Goal: Task Accomplishment & Management: Use online tool/utility

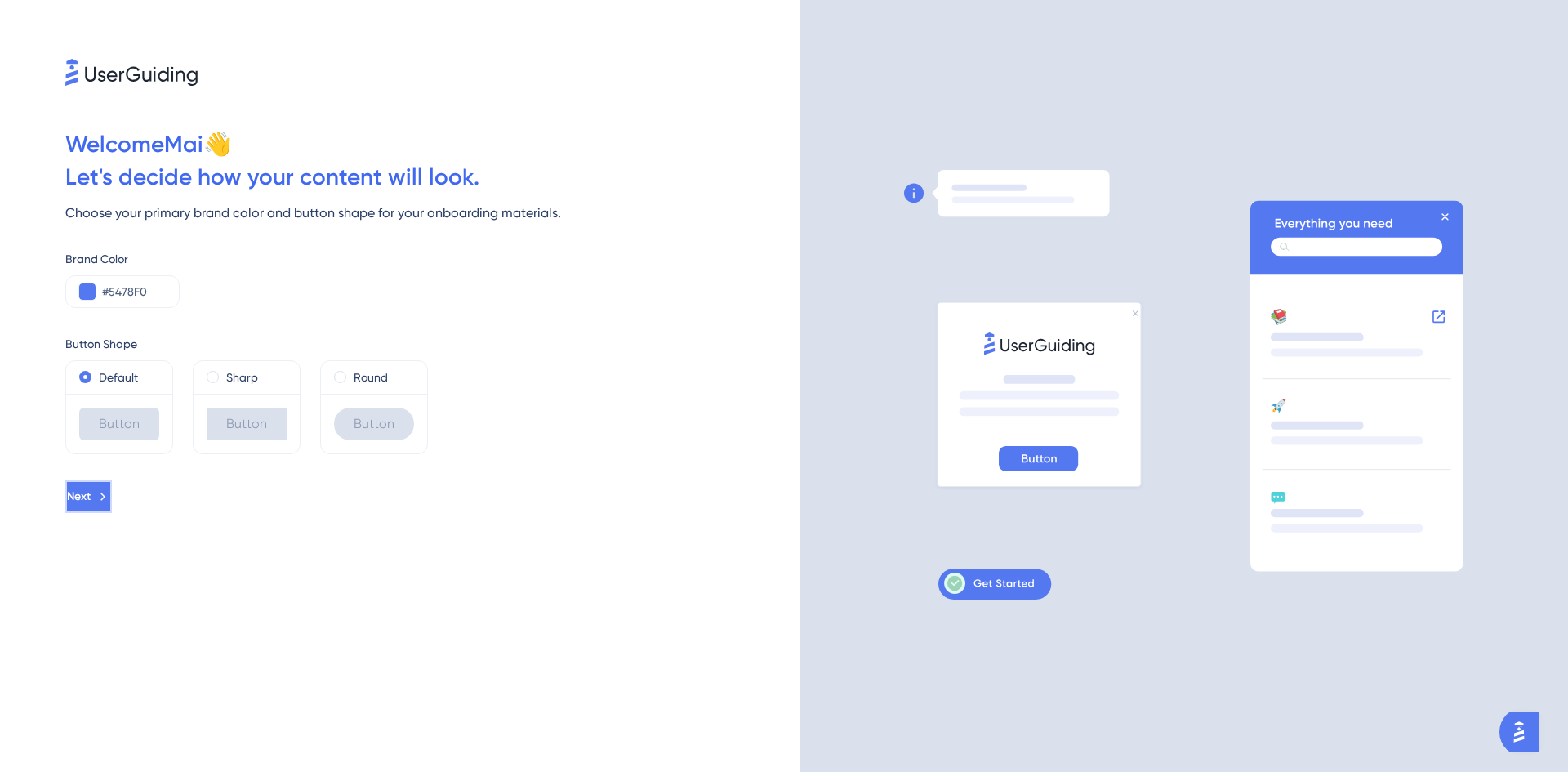
drag, startPoint x: 121, startPoint y: 501, endPoint x: 115, endPoint y: 486, distance: 16.2
click at [109, 496] on button "Next" at bounding box center [87, 496] width 43 height 32
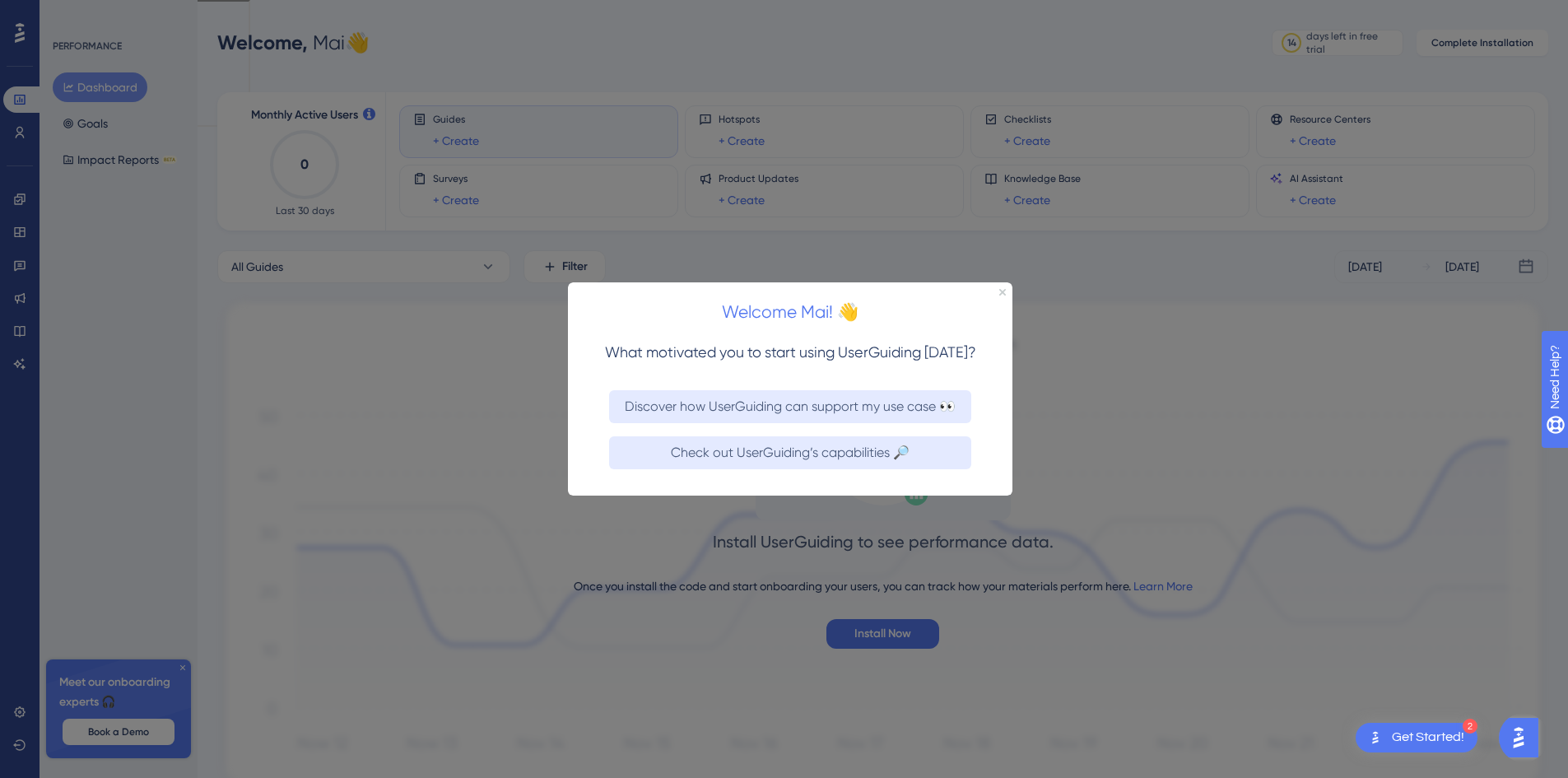
click at [1006, 296] on div "Welcome Mai! 👋" at bounding box center [790, 307] width 445 height 51
click at [1004, 286] on div "Welcome Mai! 👋" at bounding box center [790, 307] width 445 height 51
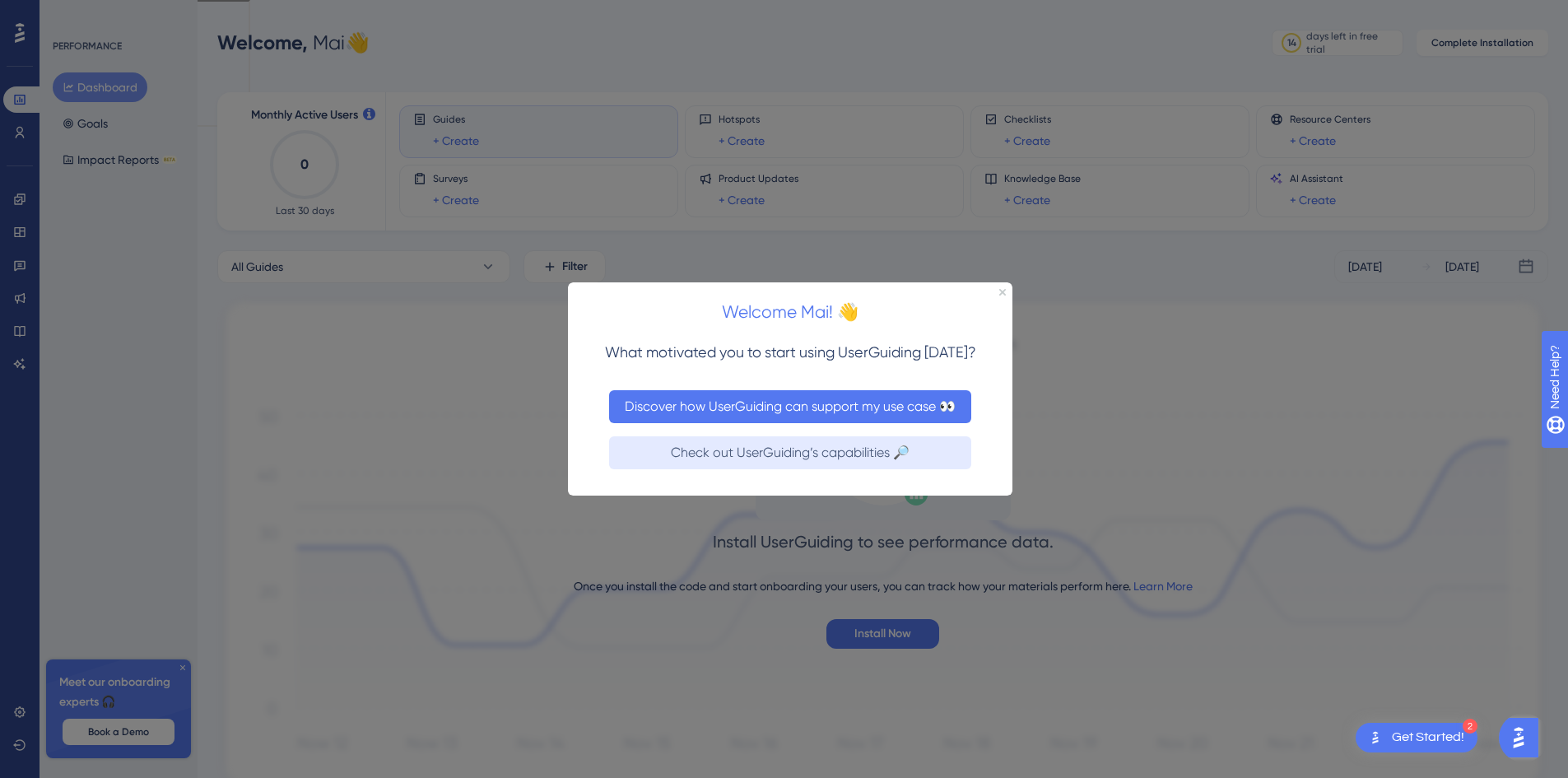
click at [750, 416] on button "Discover how UserGuiding can support my use case 👀" at bounding box center [790, 405] width 362 height 33
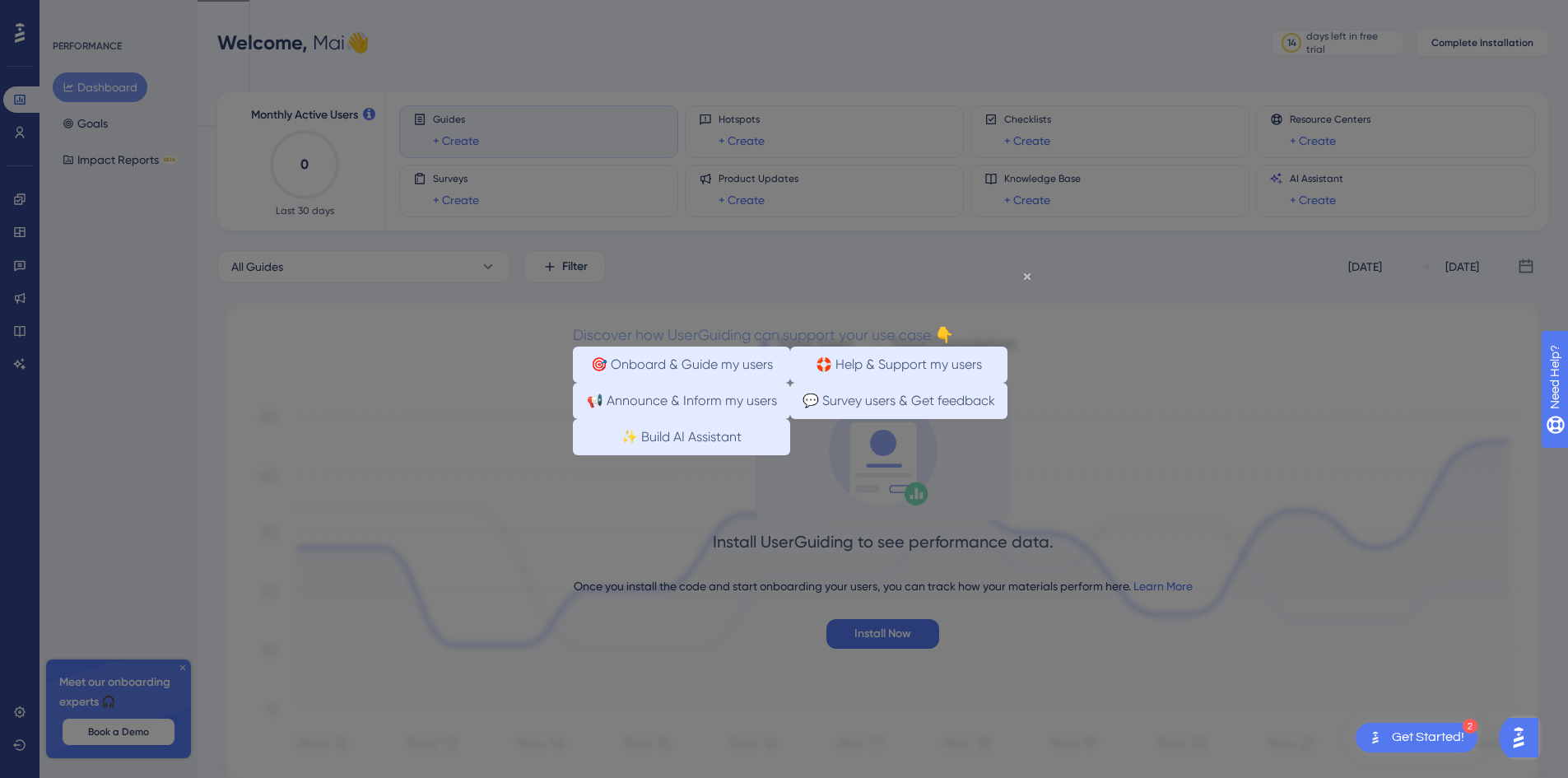
drag, startPoint x: 785, startPoint y: 486, endPoint x: 787, endPoint y: 503, distance: 17.1
click at [787, 455] on div "✨ Build AI Assistant" at bounding box center [681, 436] width 217 height 36
click at [790, 455] on button "✨ Build AI Assistant" at bounding box center [681, 436] width 217 height 36
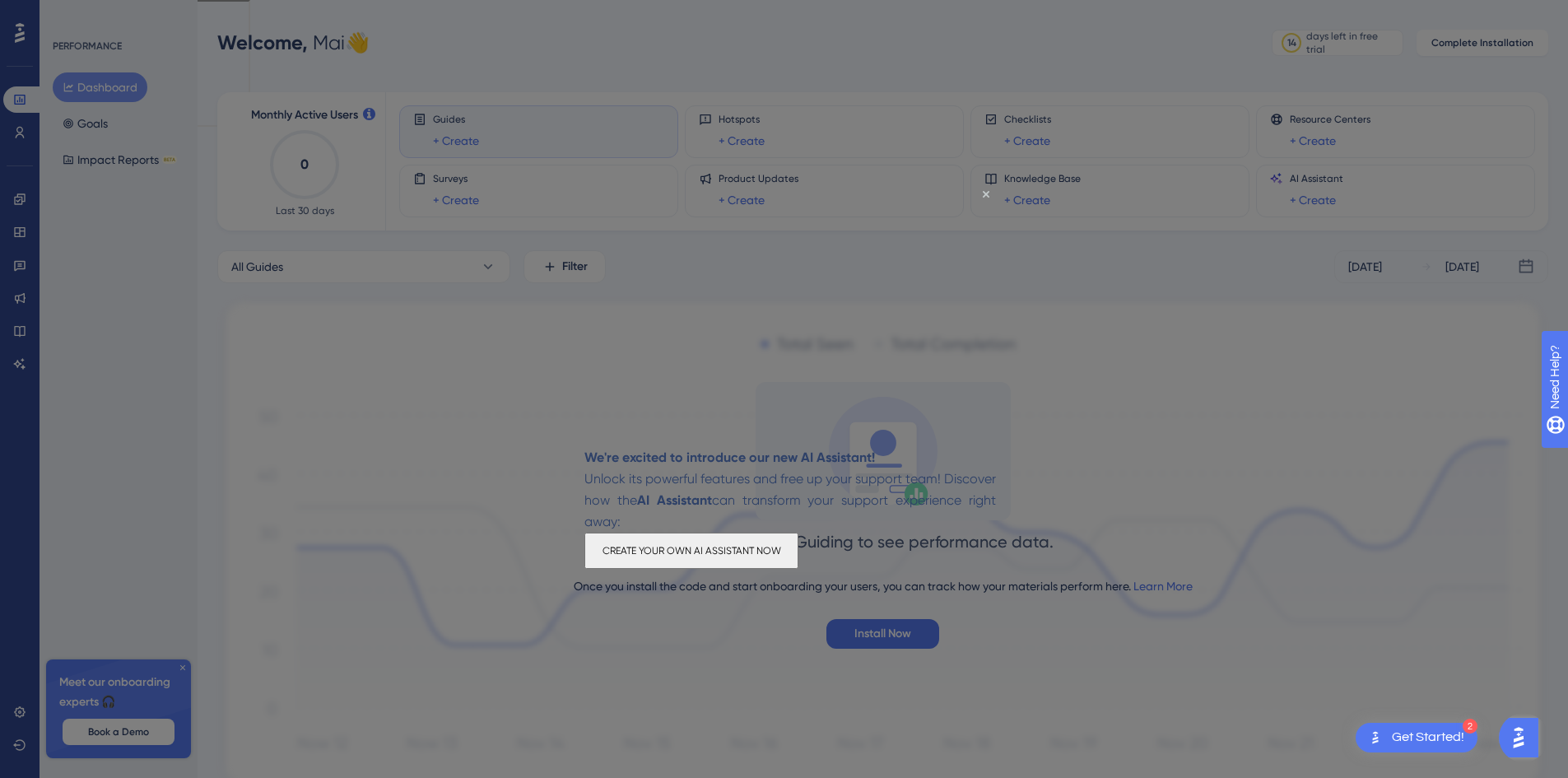
click at [736, 566] on button "CREATE YOUR OWN AI ASSISTANT NOW" at bounding box center [690, 550] width 214 height 36
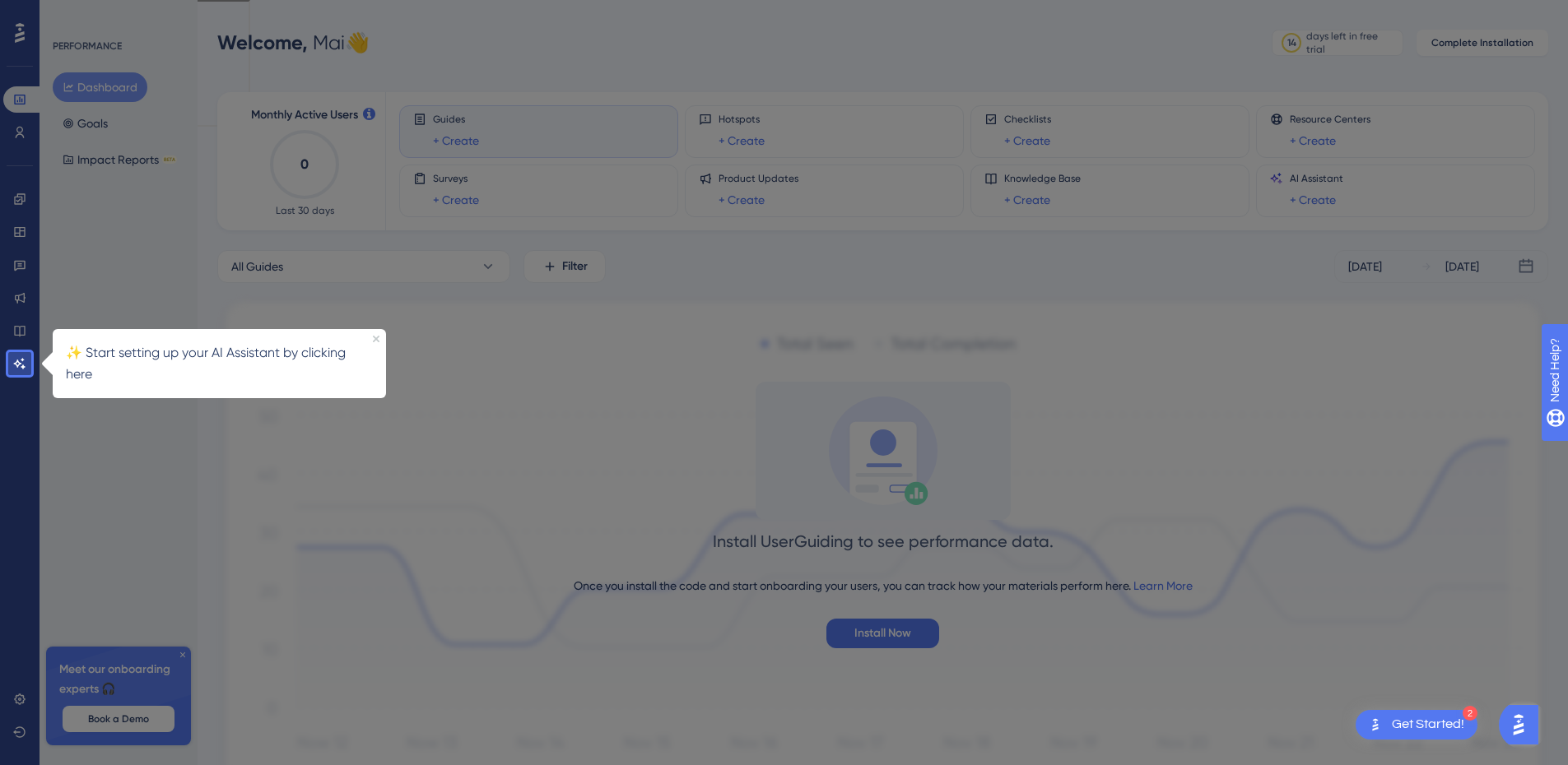
click at [107, 417] on div "PERFORMANCE Dashboard Goals Impact Reports BETA Meet our onboarding experts 🎧 B…" at bounding box center [118, 382] width 158 height 765
click at [15, 364] on icon at bounding box center [19, 363] width 13 height 13
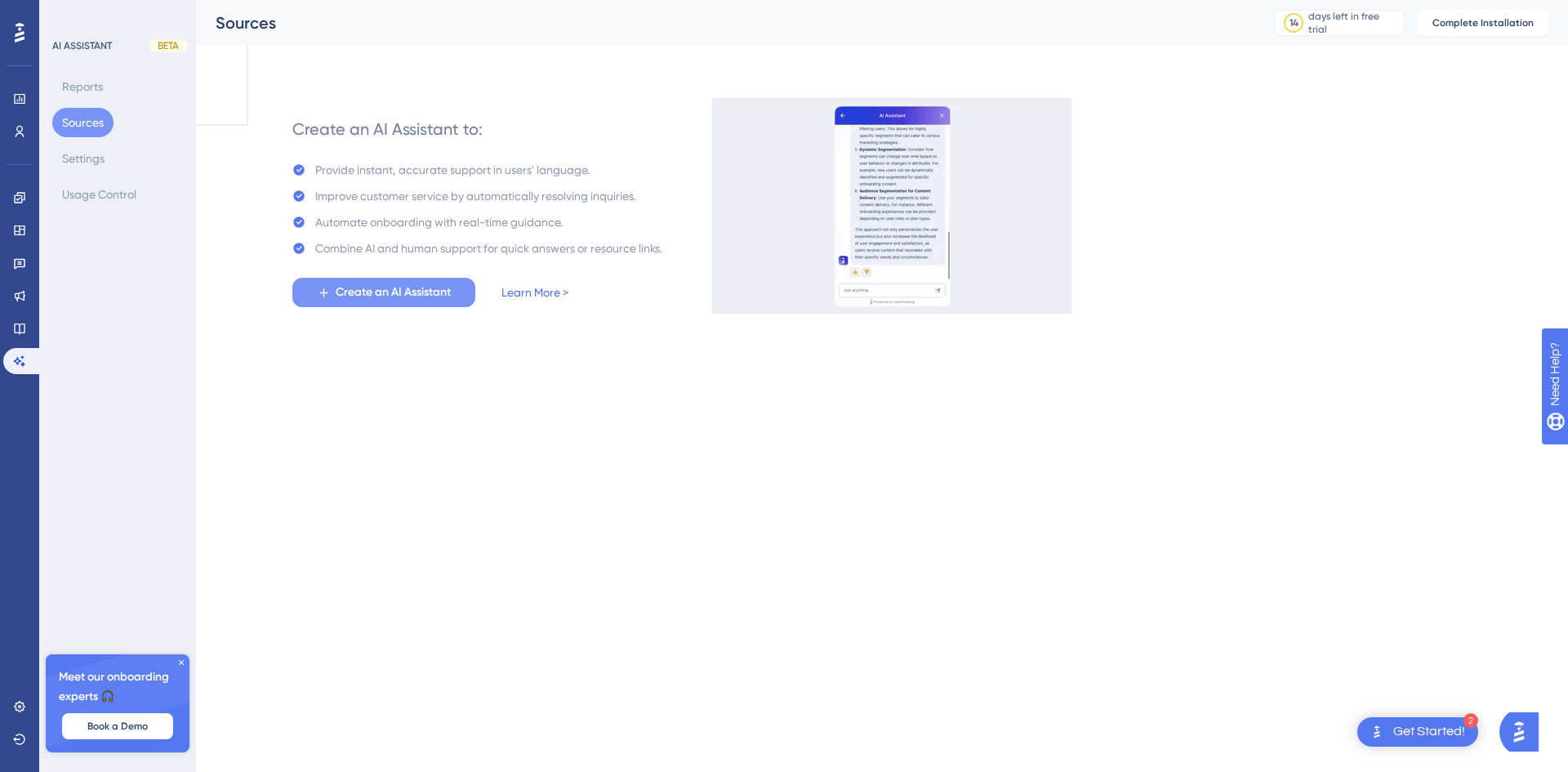
click at [383, 297] on span "Create an AI Assistant" at bounding box center [393, 293] width 115 height 20
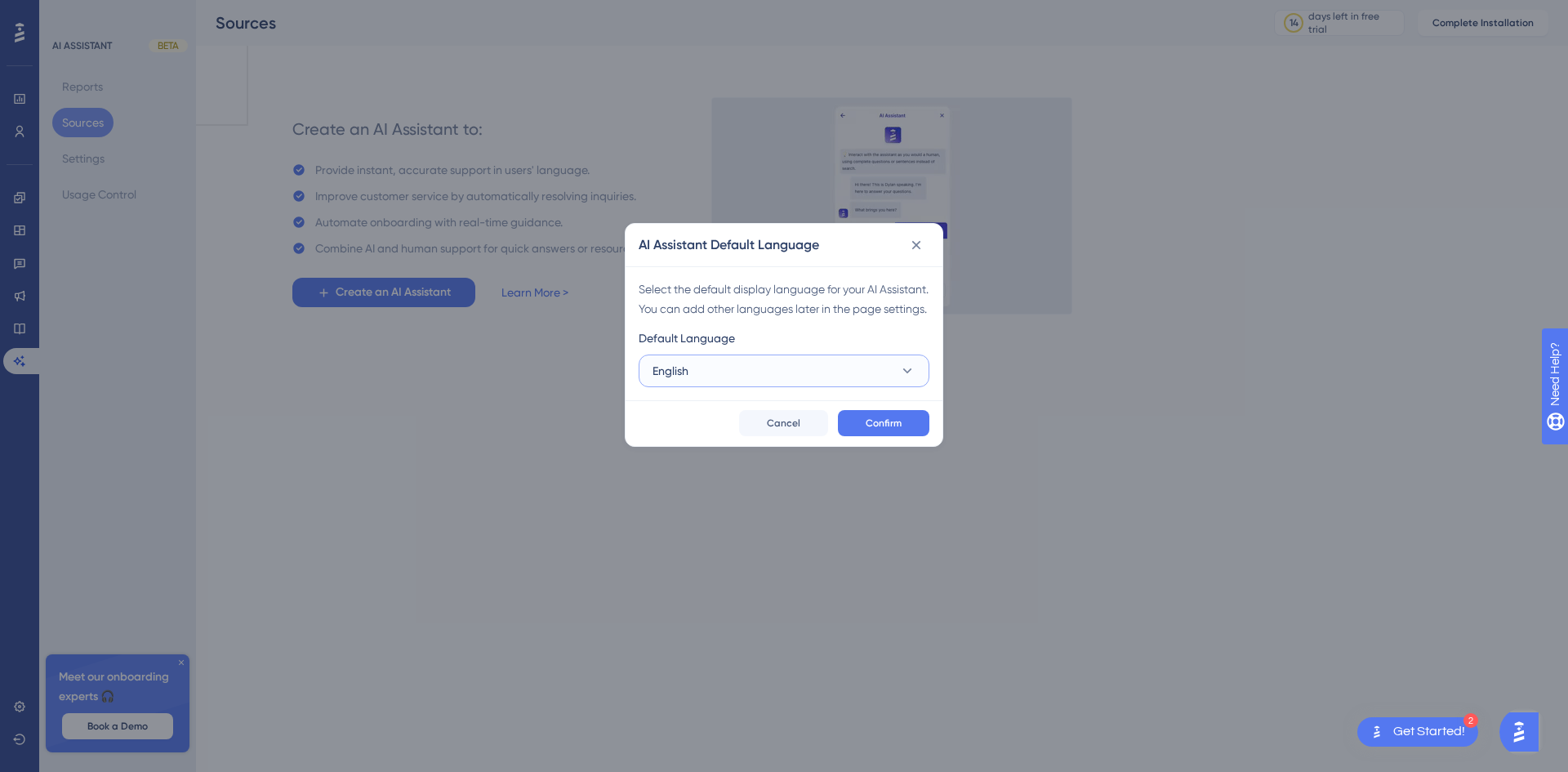
click at [825, 387] on button "English" at bounding box center [784, 370] width 291 height 32
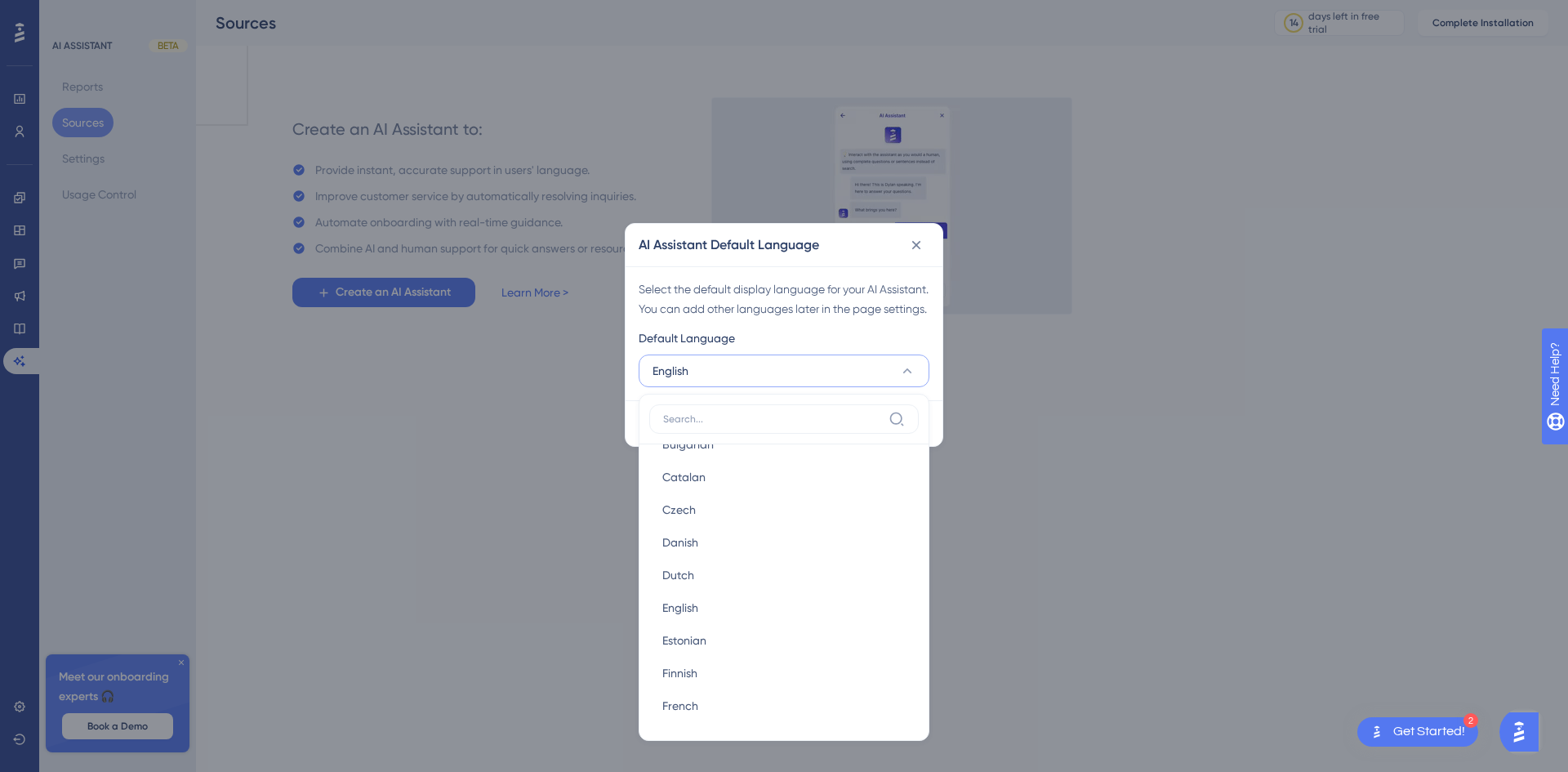
scroll to position [245, 0]
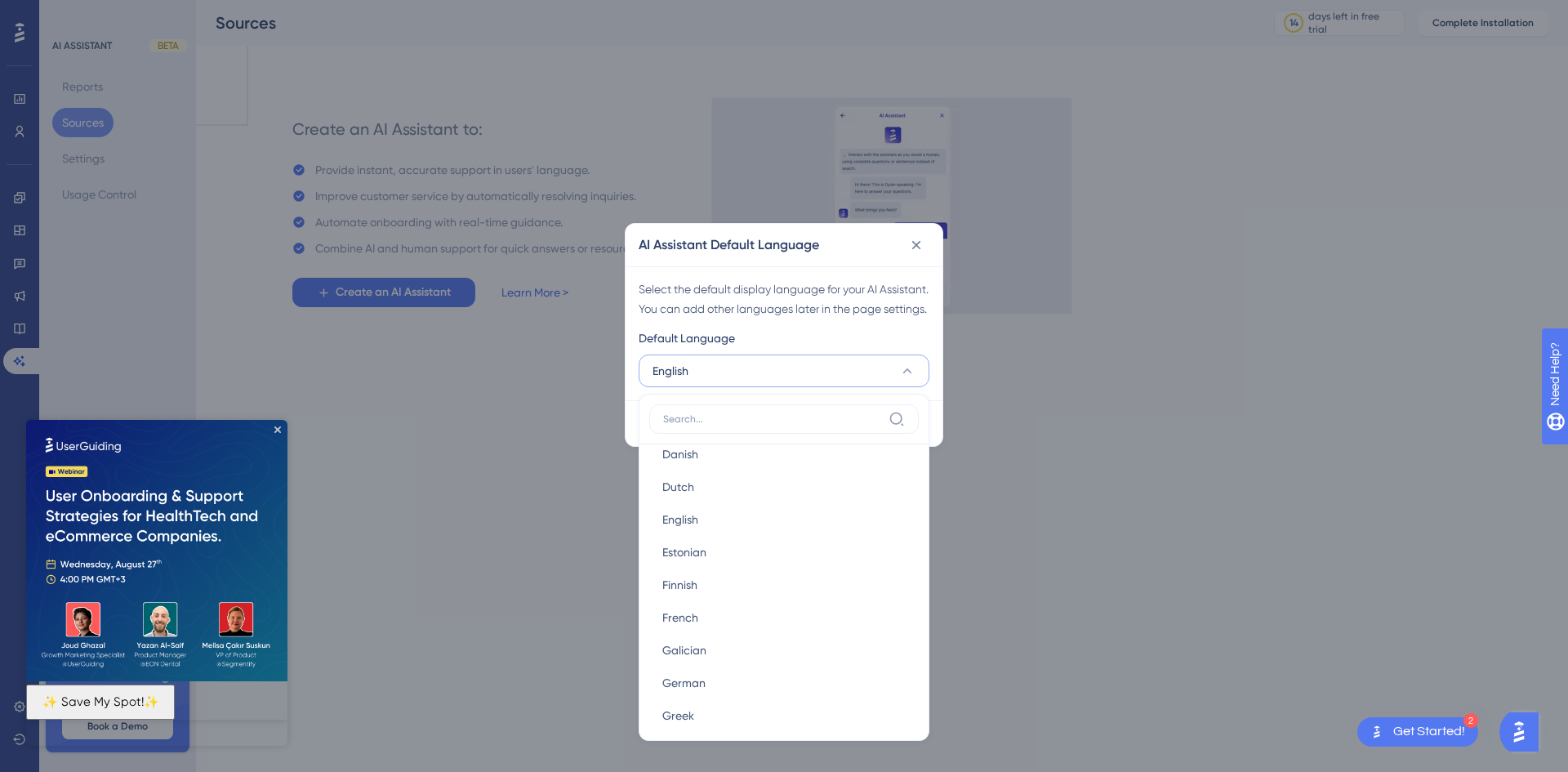
click at [511, 511] on div "AI Assistant Default Language Select the default display language for your AI A…" at bounding box center [784, 386] width 1568 height 772
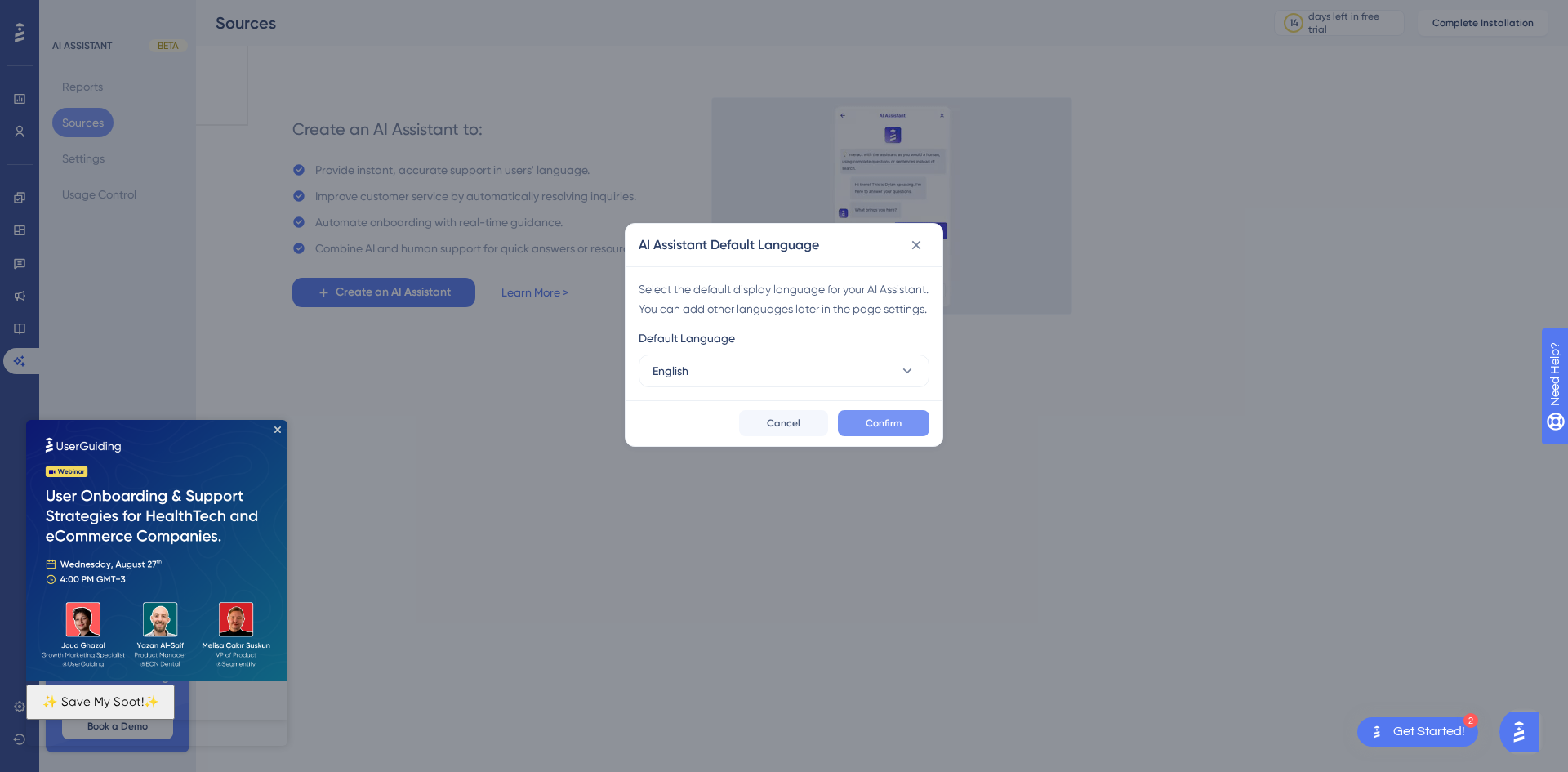
click at [870, 430] on span "Confirm" at bounding box center [884, 423] width 36 height 13
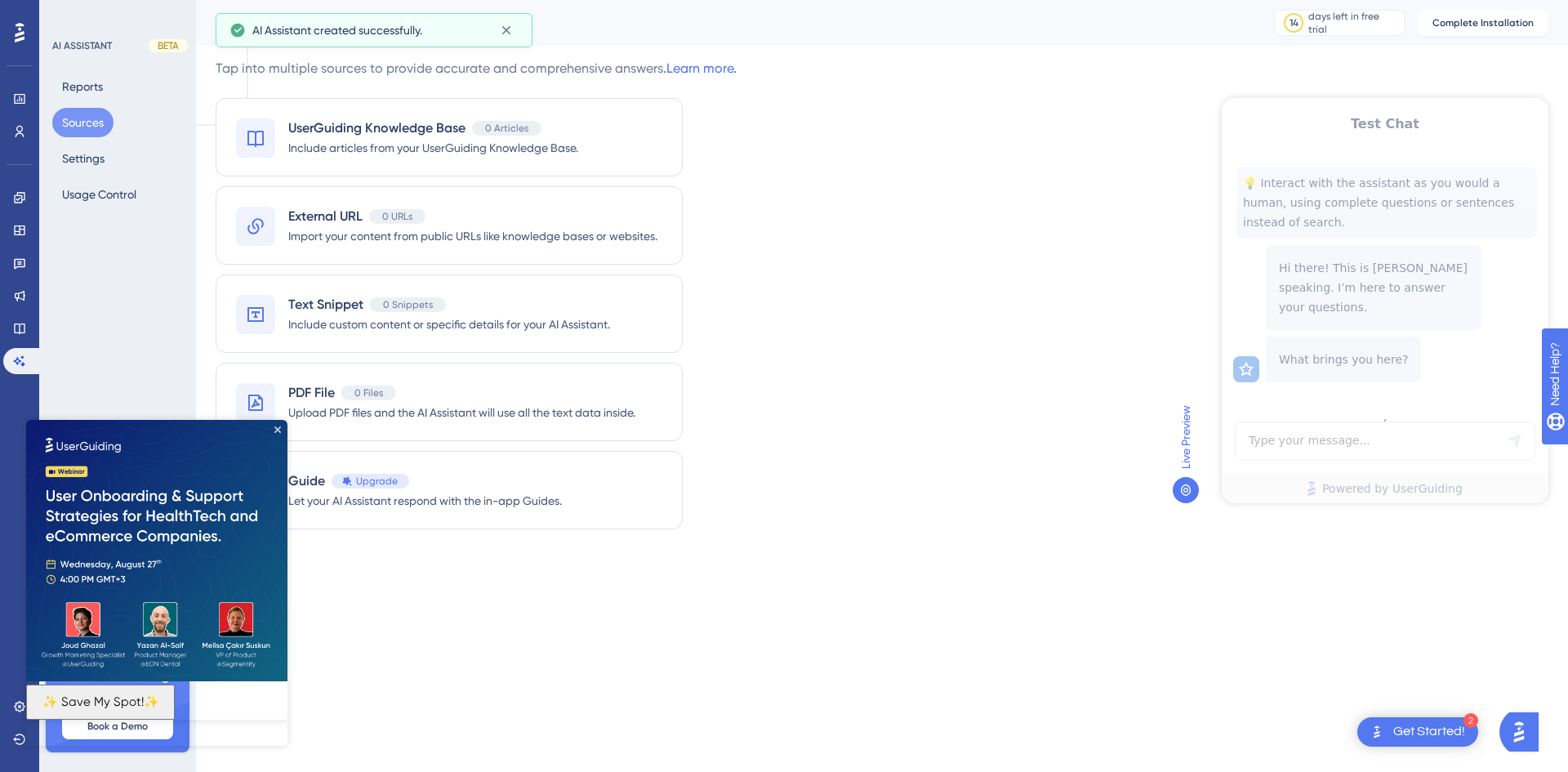
scroll to position [0, 0]
click at [277, 431] on icon "Close Preview" at bounding box center [277, 430] width 7 height 7
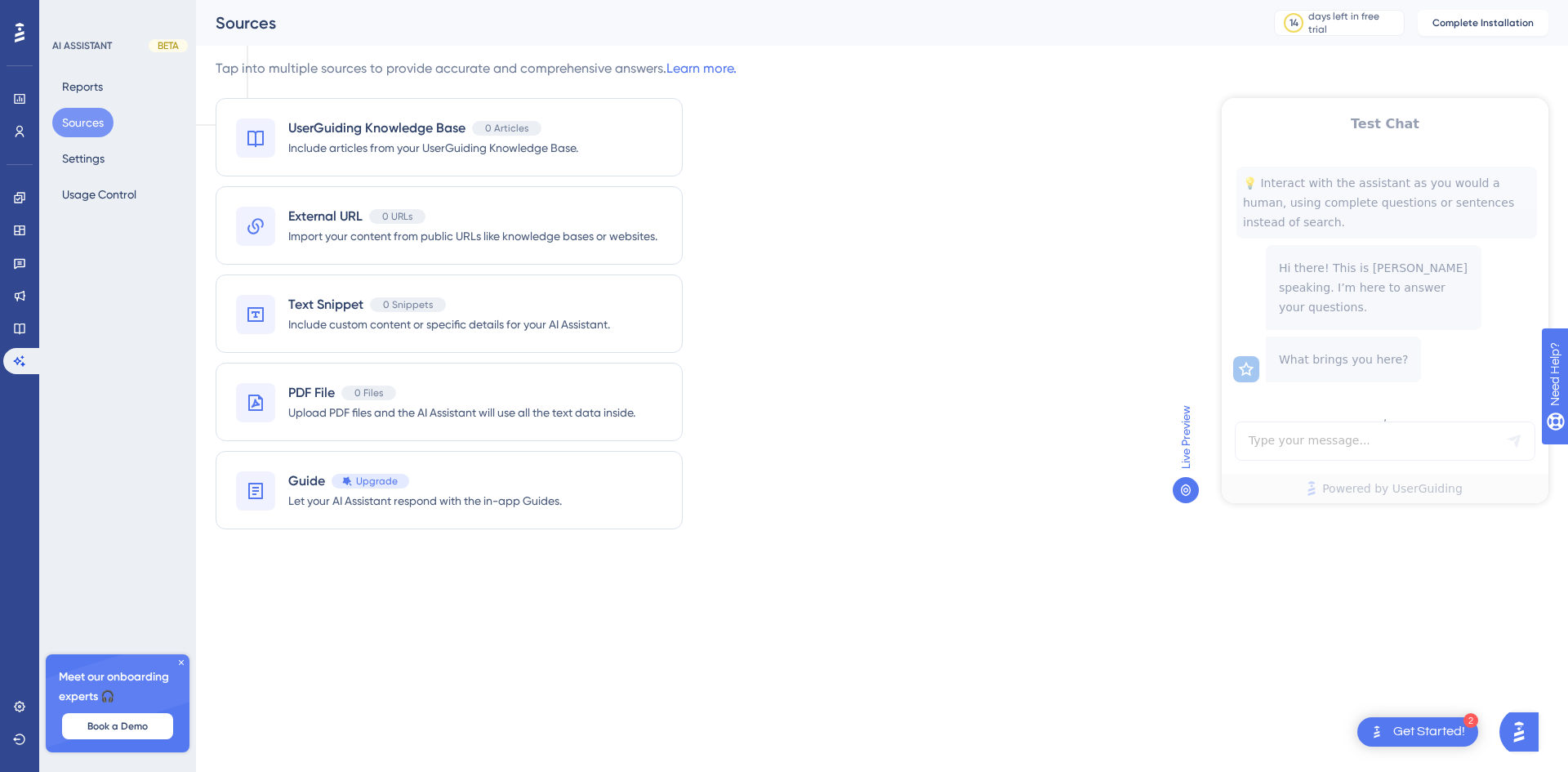
click at [181, 661] on icon at bounding box center [181, 662] width 10 height 10
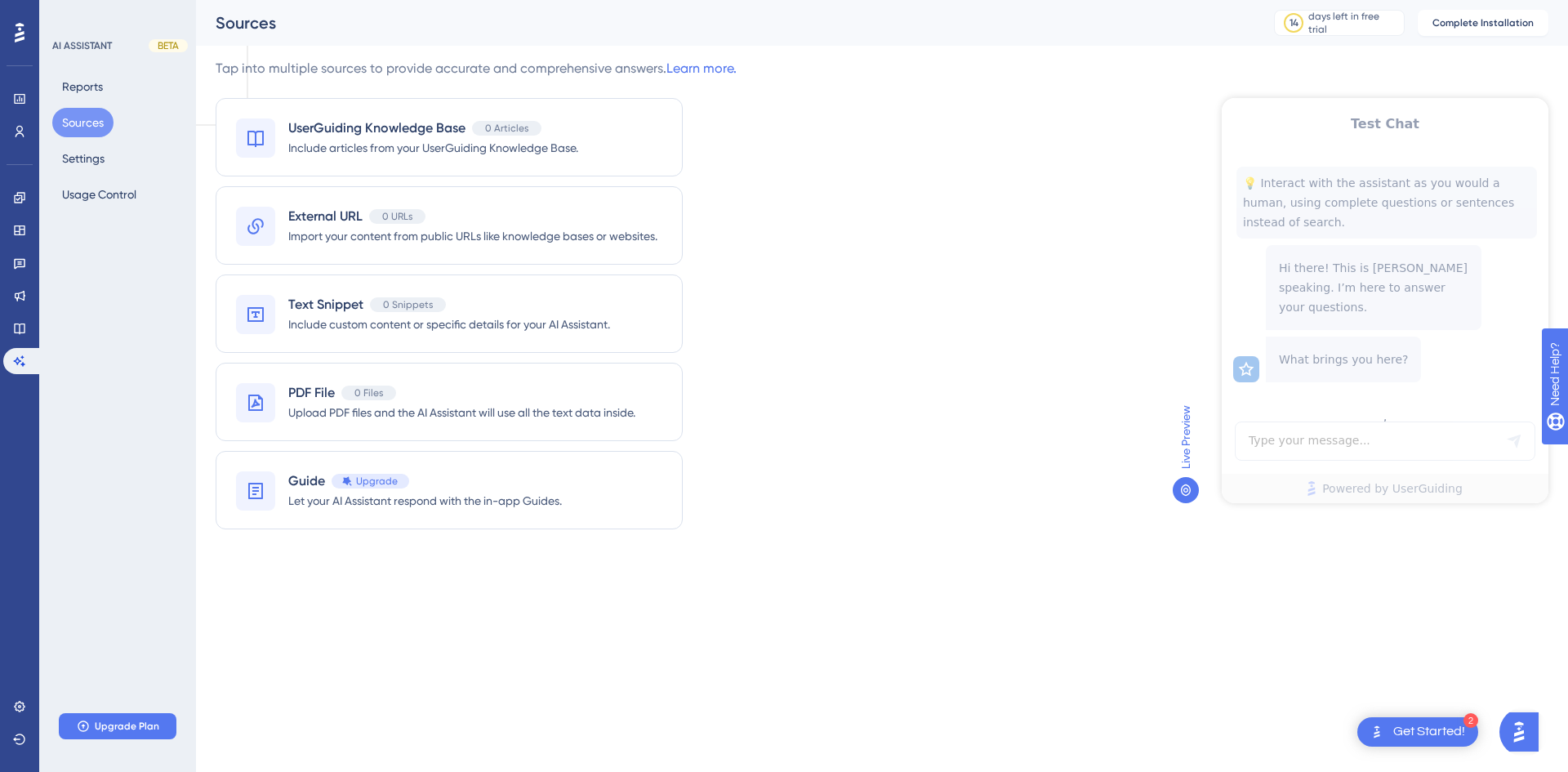
click at [778, 589] on div "Performance Users Engagement Widgets Feedback Product Updates Knowledge Base AI…" at bounding box center [784, 300] width 1568 height 601
click at [1258, 740] on div "Get Started!" at bounding box center [1429, 732] width 71 height 18
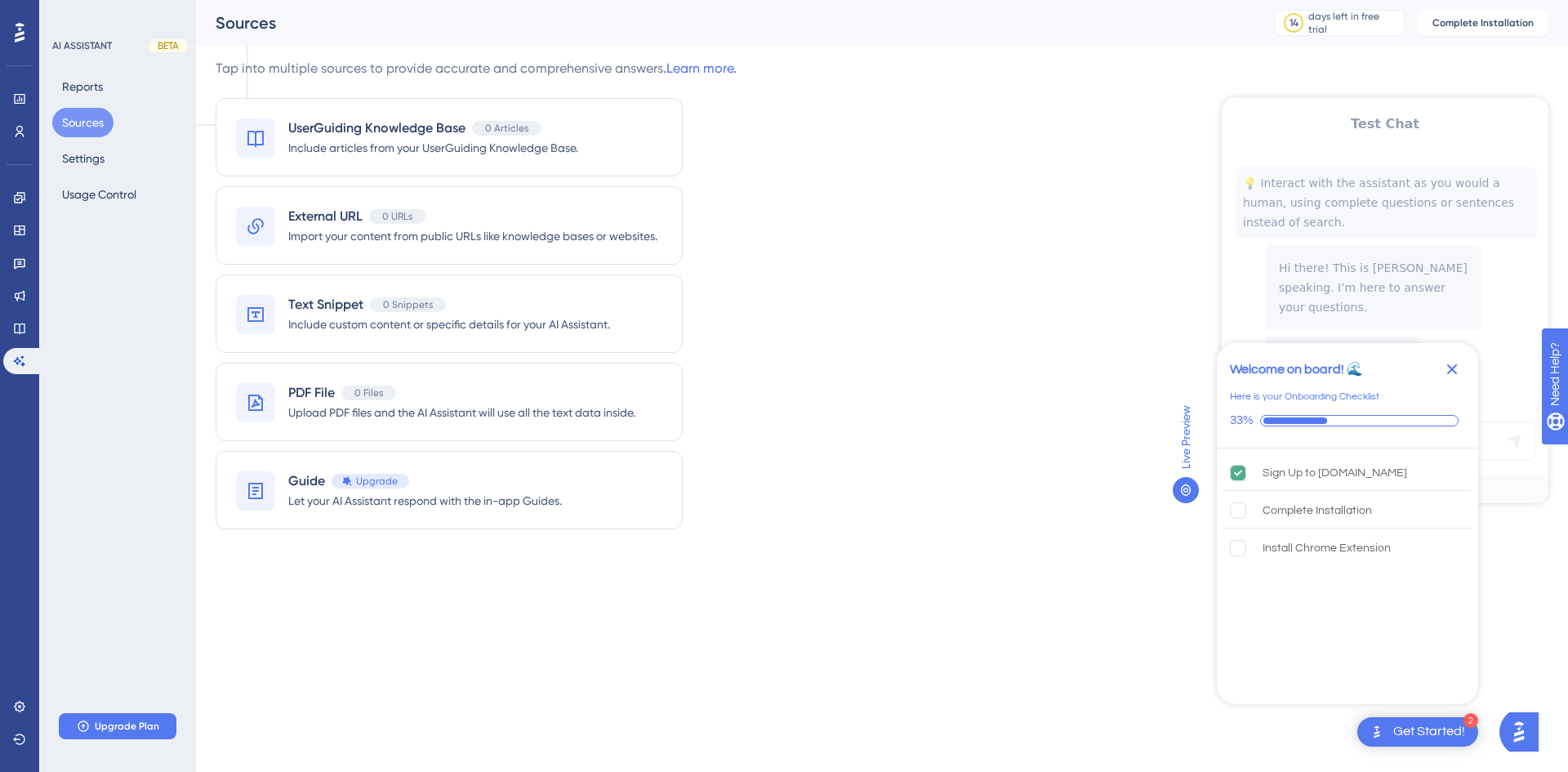
click at [999, 524] on div "Tap into multiple sources to provide accurate and comprehensive answers. Learn …" at bounding box center [882, 303] width 1333 height 490
drag, startPoint x: 1452, startPoint y: 366, endPoint x: 226, endPoint y: 264, distance: 1230.2
click at [1258, 366] on icon "Close Checklist" at bounding box center [1453, 369] width 20 height 20
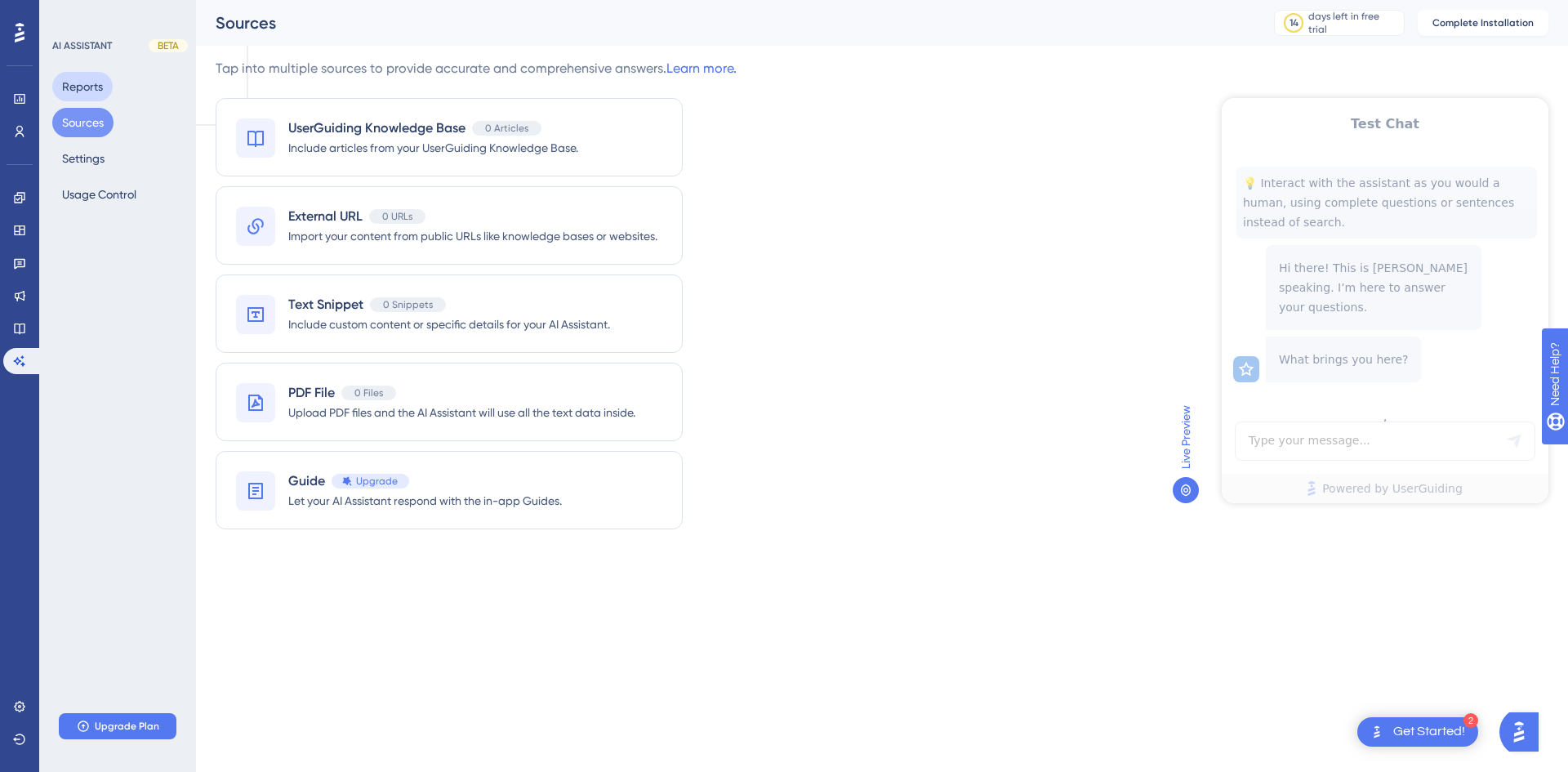
click at [86, 86] on button "Reports" at bounding box center [82, 86] width 61 height 29
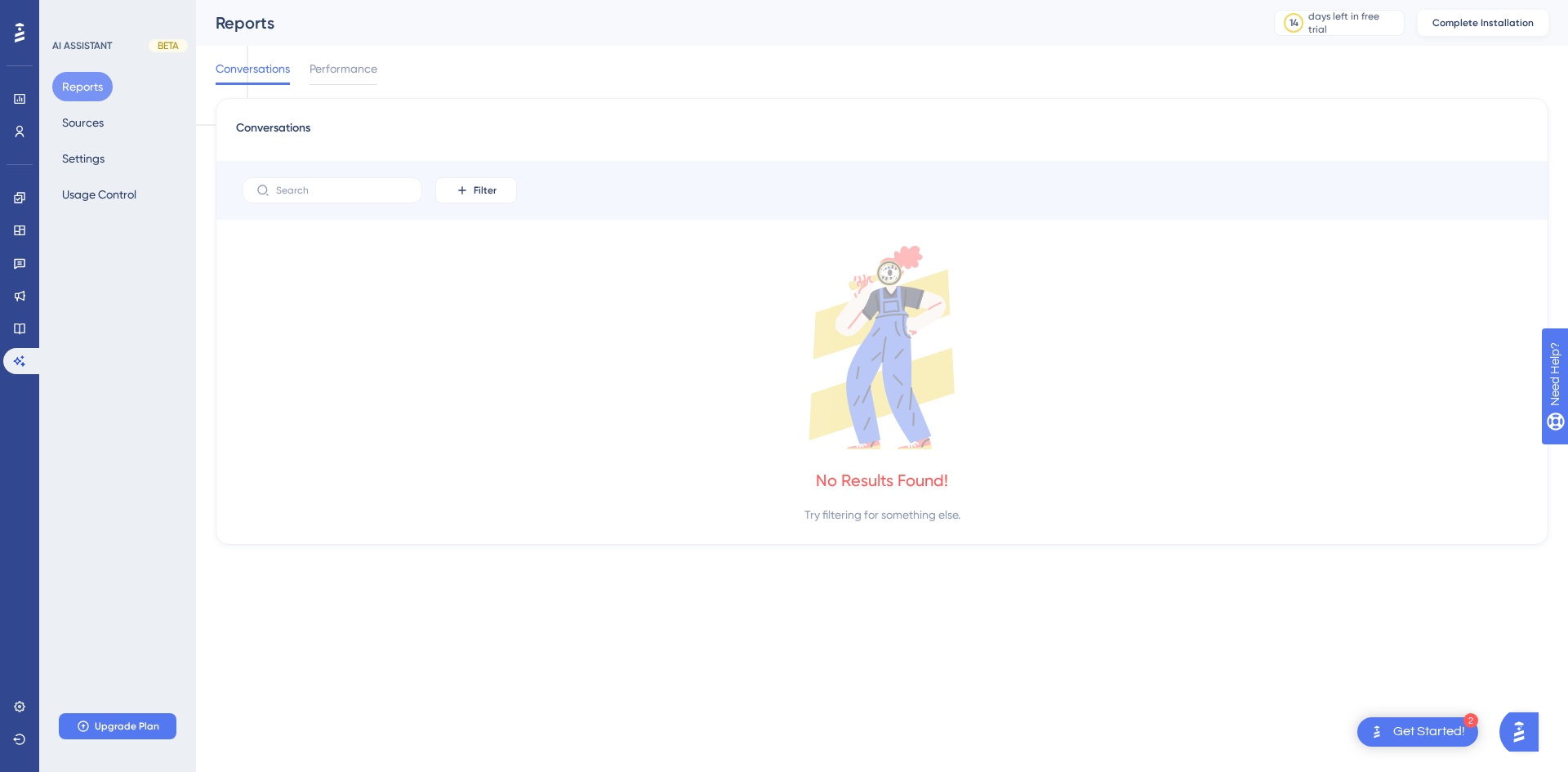
click at [1258, 26] on span "Complete Installation" at bounding box center [1483, 23] width 101 height 13
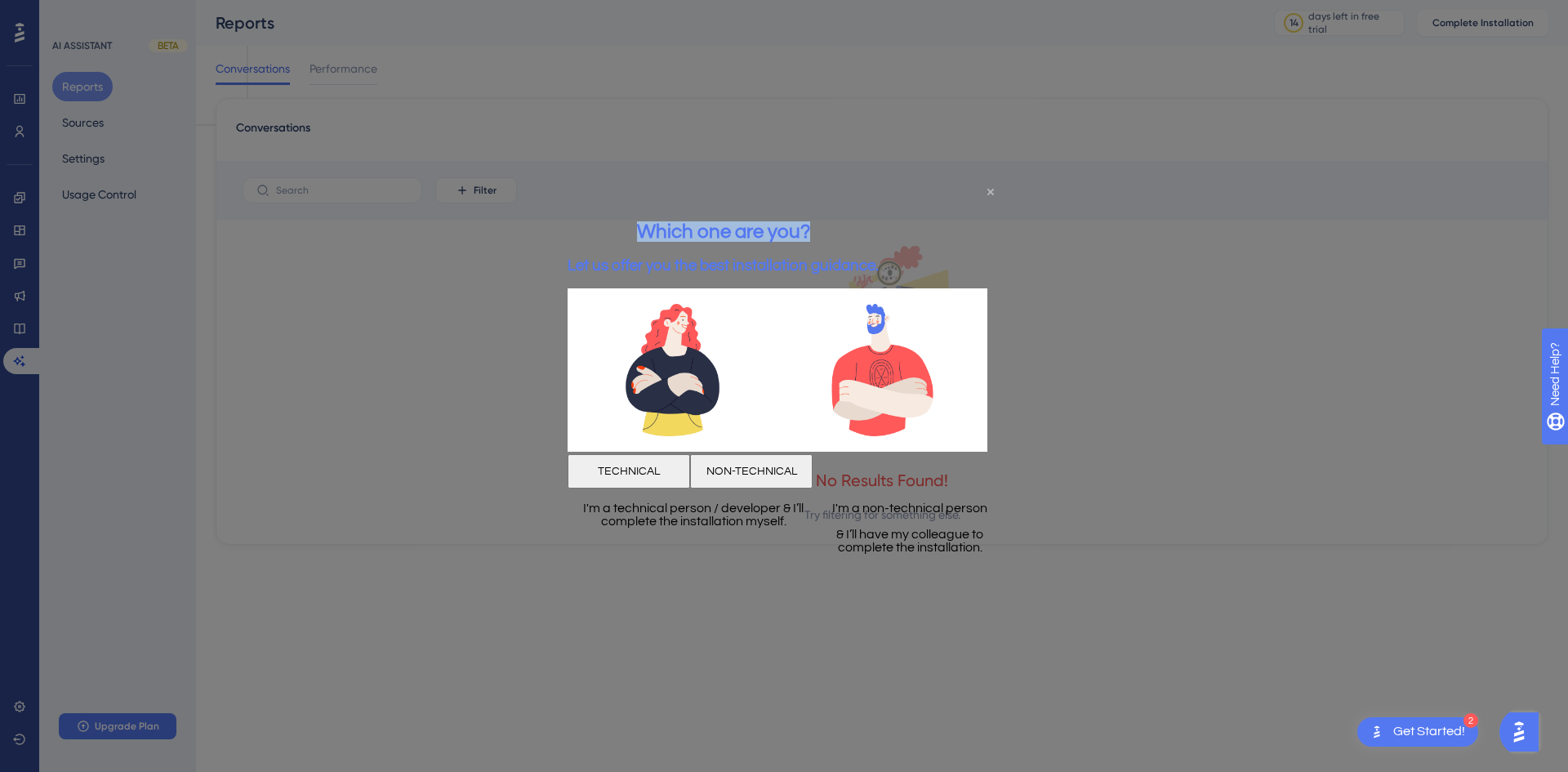
click at [992, 204] on div "Which one are you? Let us offer you the best installation guidance. TECHNICAL N…" at bounding box center [784, 386] width 433 height 363
click at [879, 204] on div "Which one are you? Let us offer you the best installation guidance." at bounding box center [723, 247] width 311 height 84
click at [989, 190] on icon "Close Preview" at bounding box center [991, 192] width 7 height 7
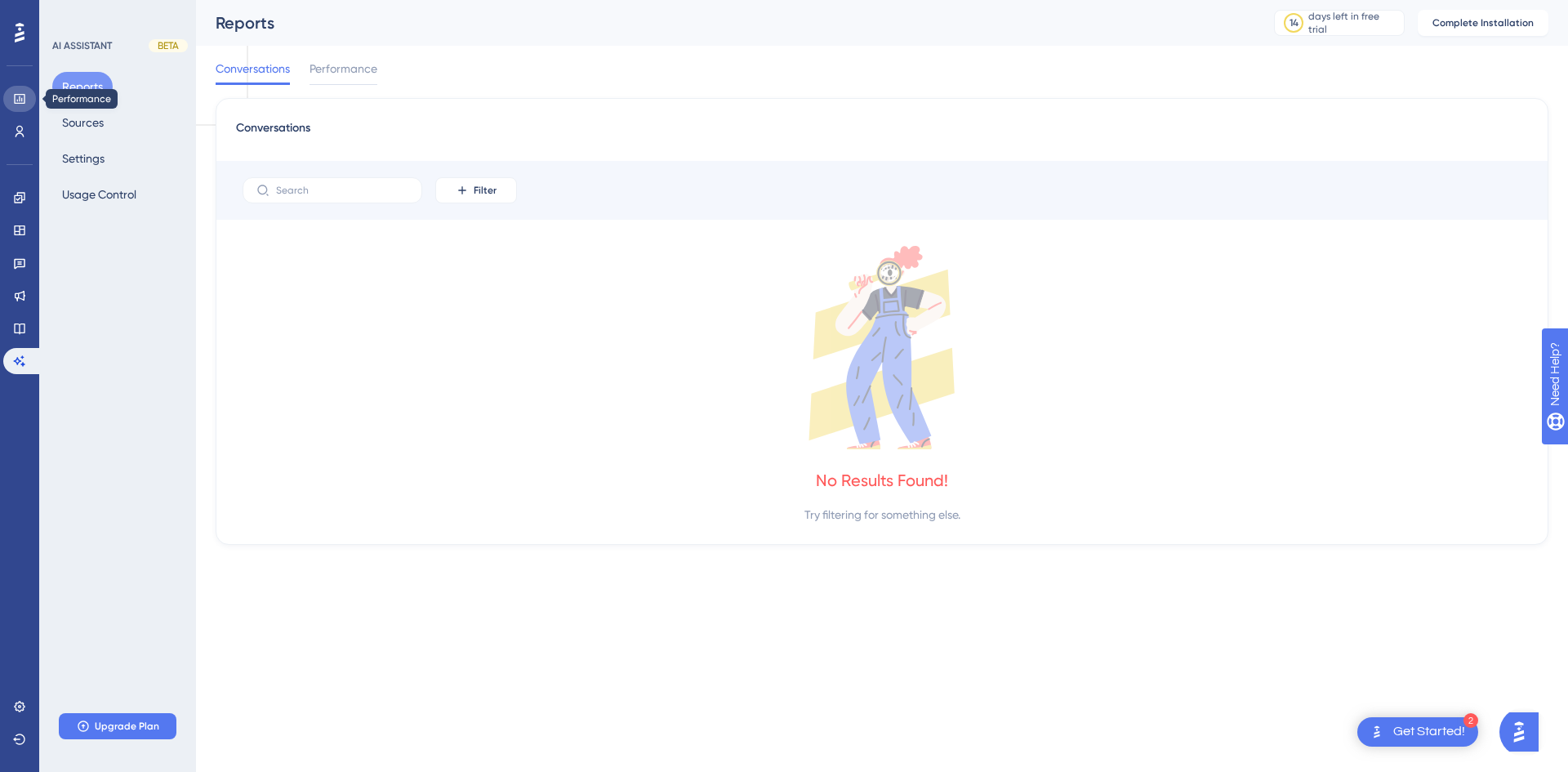
click at [15, 92] on icon at bounding box center [19, 98] width 13 height 13
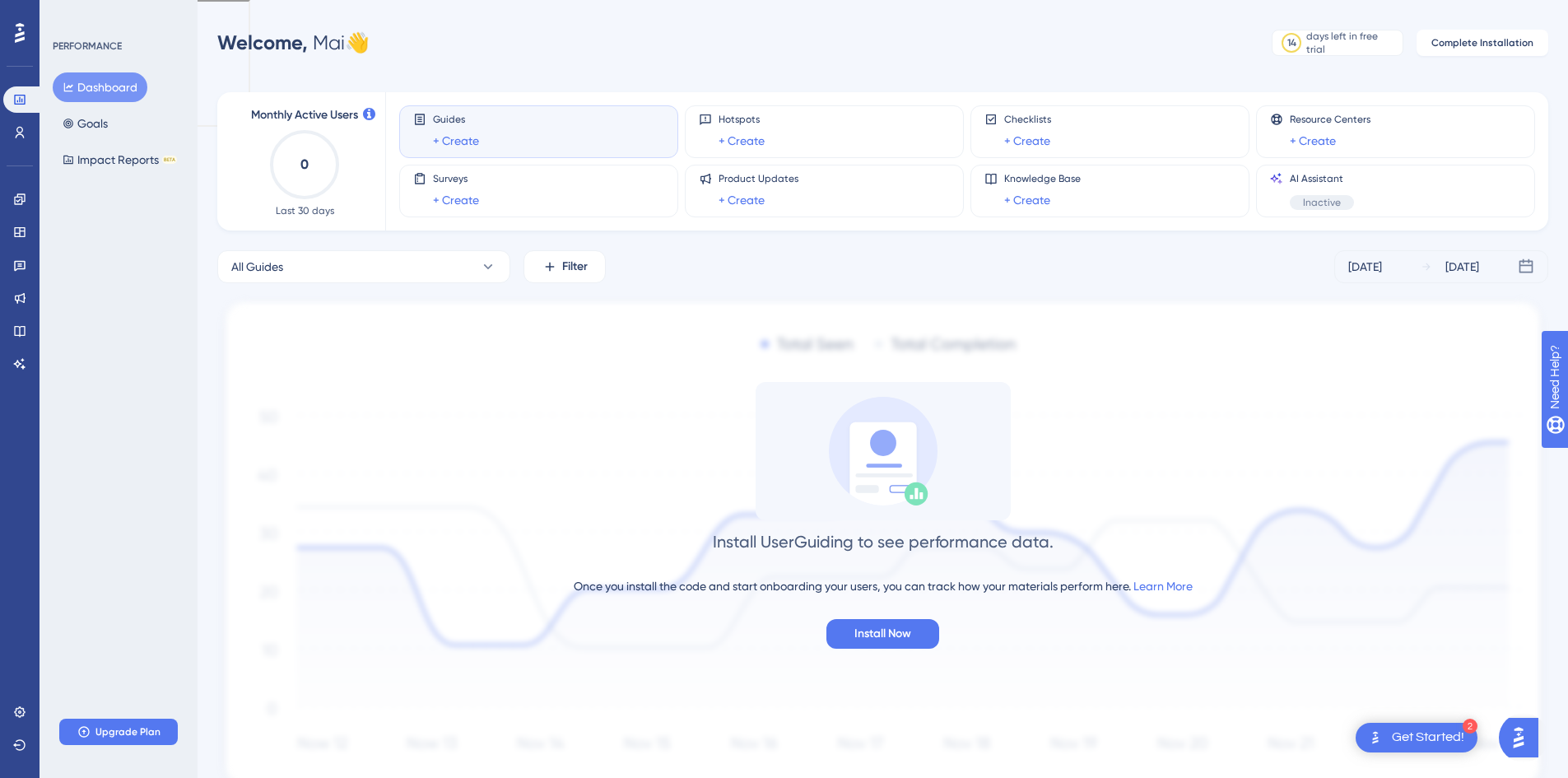
click at [519, 142] on div "Guides + Create" at bounding box center [538, 131] width 251 height 37
click at [449, 134] on link "+ Create" at bounding box center [456, 141] width 46 height 20
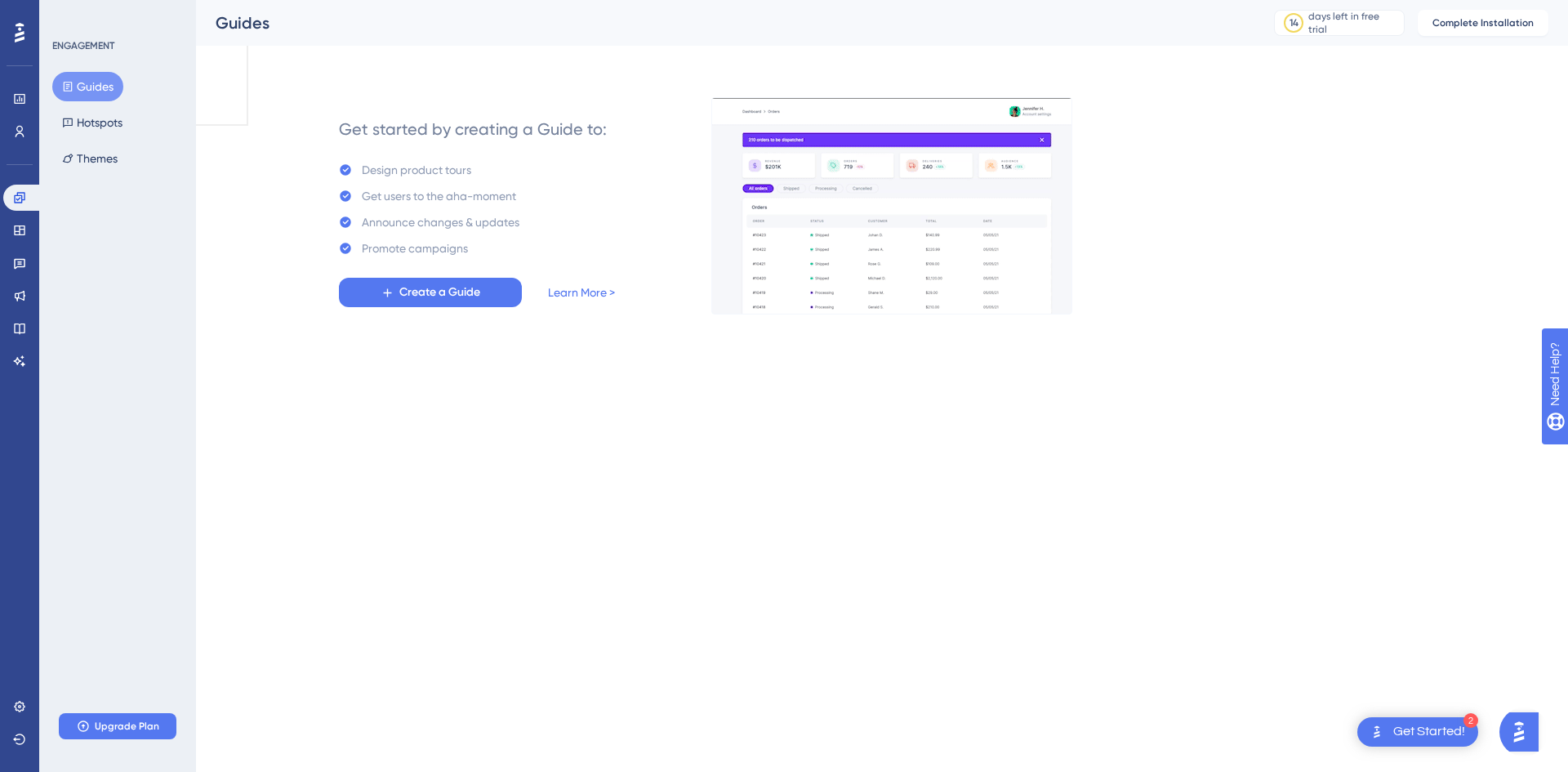
click at [100, 84] on button "Guides" at bounding box center [87, 86] width 71 height 29
click at [18, 197] on icon at bounding box center [19, 197] width 13 height 13
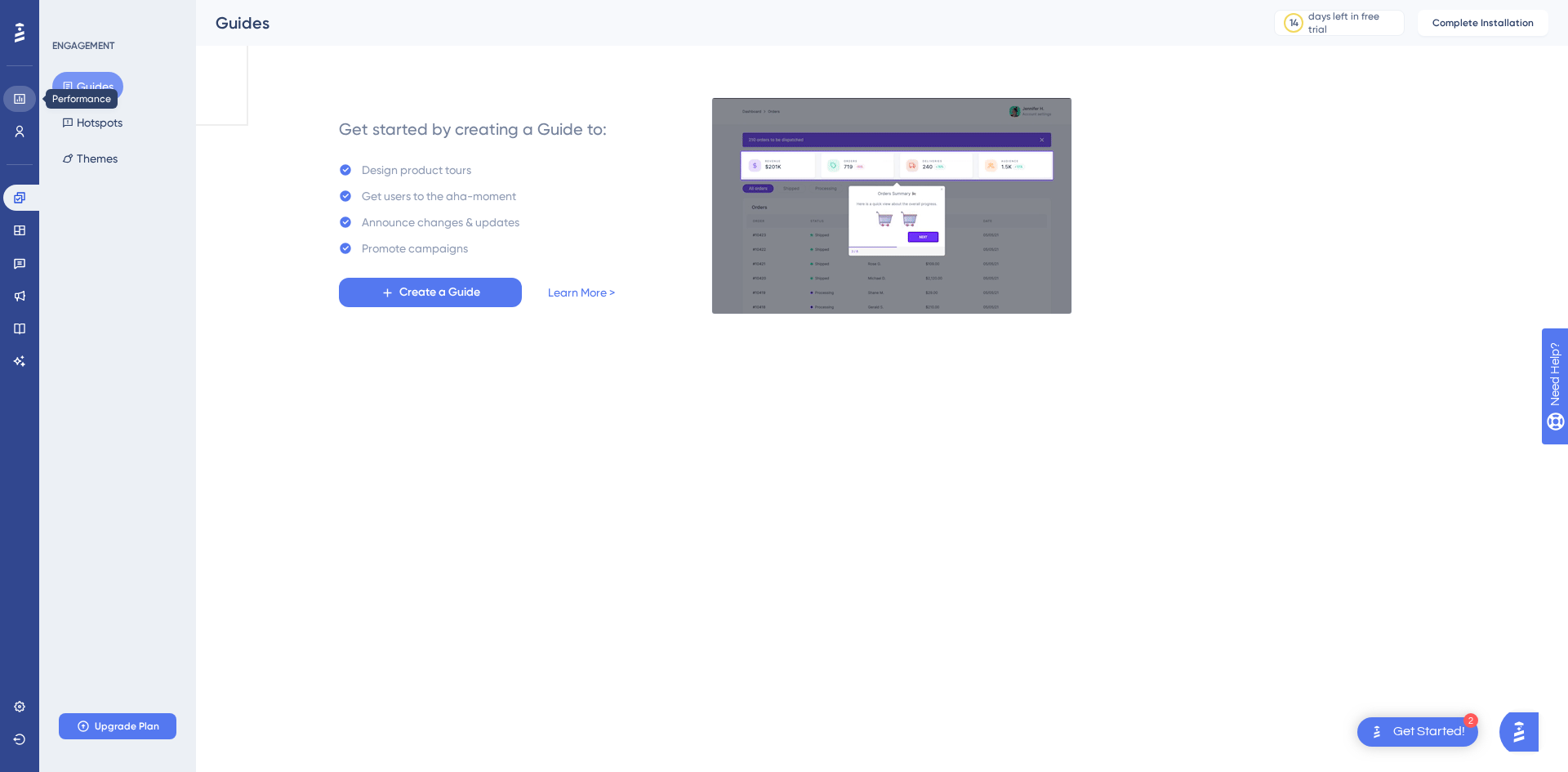
click at [18, 93] on icon at bounding box center [19, 98] width 13 height 13
